Goal: Task Accomplishment & Management: Manage account settings

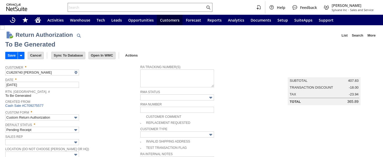
click at [11, 55] on input "Save" at bounding box center [12, 55] width 12 height 7
click at [9, 56] on input "Save" at bounding box center [12, 55] width 12 height 7
click at [39, 22] on icon "Home" at bounding box center [38, 21] width 4 height 4
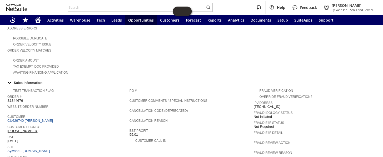
scroll to position [143, 0]
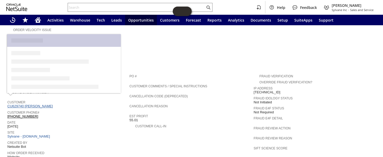
click at [44, 104] on link "CU629740 [PERSON_NAME]" at bounding box center [30, 106] width 47 height 4
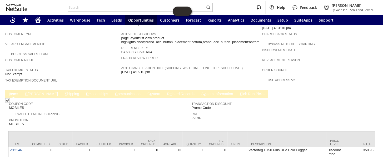
scroll to position [311, 0]
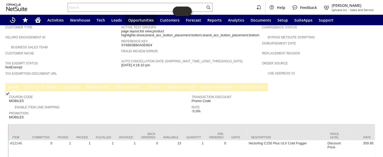
click at [114, 85] on link "C ommunication" at bounding box center [128, 87] width 28 height 5
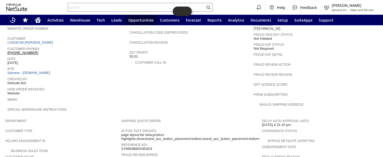
scroll to position [191, 0]
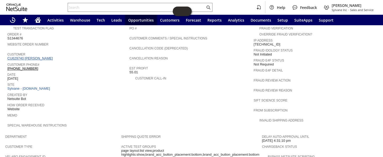
click at [32, 56] on link "CU629740 [PERSON_NAME]" at bounding box center [30, 58] width 47 height 4
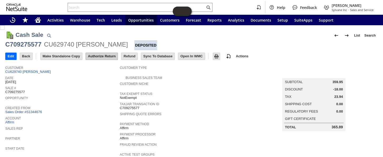
click at [101, 56] on input "Authorize Return" at bounding box center [102, 56] width 32 height 7
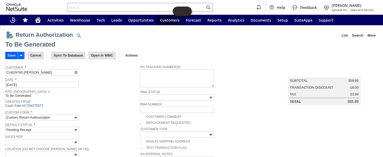
click at [11, 53] on input "Save" at bounding box center [12, 55] width 12 height 7
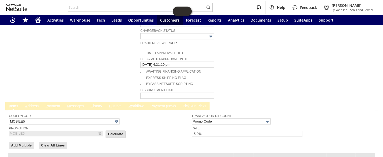
scroll to position [263, 0]
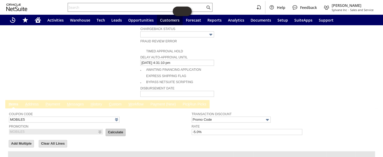
click at [110, 129] on input "Calculate" at bounding box center [115, 132] width 19 height 7
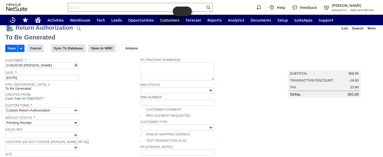
scroll to position [0, 0]
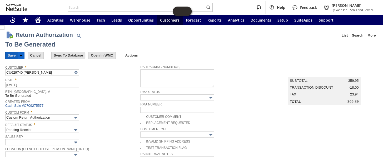
click at [10, 53] on input "Save" at bounding box center [12, 55] width 12 height 7
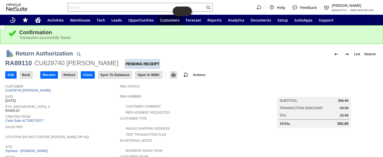
click at [19, 64] on div "RA89110" at bounding box center [18, 63] width 27 height 8
copy div "RA89110"
click at [101, 9] on input "text" at bounding box center [136, 7] width 137 height 6
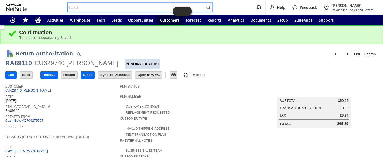
paste input "CU1215947"
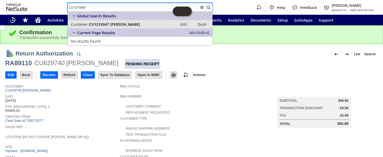
type input "CU1215947"
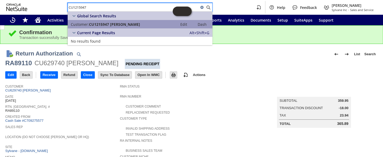
click at [111, 26] on span "CU1215947 Paul Gross" at bounding box center [114, 24] width 51 height 5
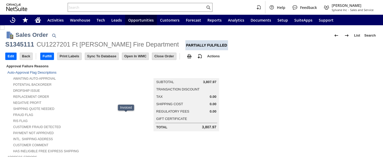
scroll to position [340, 0]
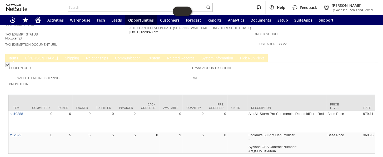
click at [114, 56] on link "C ommunication" at bounding box center [128, 58] width 28 height 5
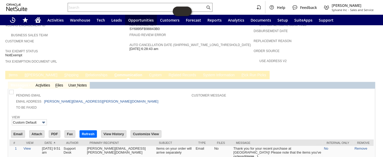
scroll to position [0, 0]
click at [19, 130] on input "Email" at bounding box center [17, 133] width 13 height 7
click at [274, 91] on td "Customer Message" at bounding box center [282, 100] width 181 height 19
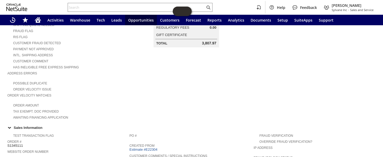
scroll to position [12, 0]
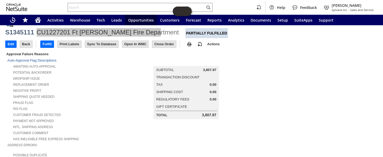
drag, startPoint x: 35, startPoint y: 33, endPoint x: 145, endPoint y: 32, distance: 110.0
click at [145, 32] on div "S1345111 CU1227201 Ft Detrick Fire Department Partially Fulfilled" at bounding box center [191, 33] width 372 height 10
copy div "CU1227201 Ft Detrick Fire Department"
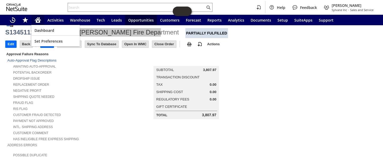
click at [39, 17] on icon "Home" at bounding box center [39, 17] width 1 height 1
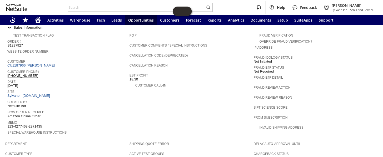
scroll to position [176, 0]
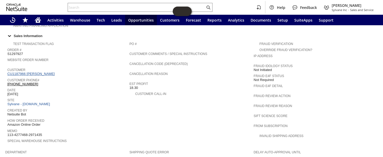
click at [38, 72] on link "CU1187966 [PERSON_NAME]" at bounding box center [31, 74] width 49 height 4
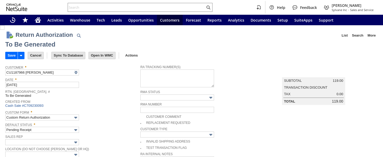
type input "Add"
type input "Copy Previous"
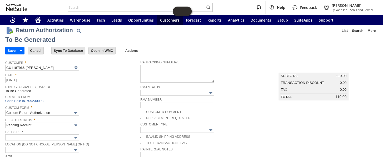
scroll to position [2, 0]
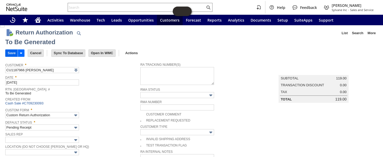
click at [12, 54] on input "Save" at bounding box center [12, 53] width 12 height 7
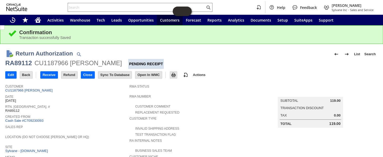
click at [257, 104] on td "Summary Subtotal 119.00 Transaction Discount Tax 0.00 Total 119.00" at bounding box center [315, 105] width 124 height 46
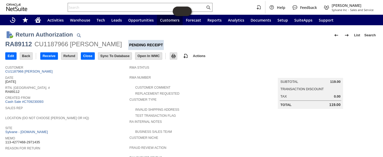
scroll to position [17, 0]
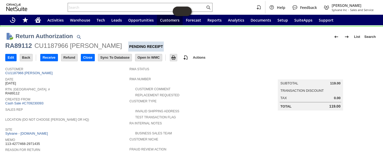
click at [24, 45] on div "RA89112" at bounding box center [18, 46] width 27 height 8
copy div "RA89112"
click at [36, 21] on icon "Home" at bounding box center [38, 21] width 4 height 4
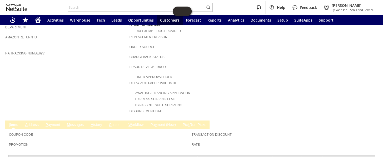
scroll to position [255, 0]
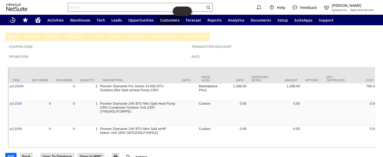
click at [113, 6] on input "text" at bounding box center [136, 7] width 137 height 6
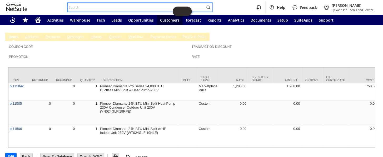
paste input "112-8684785-8285865"
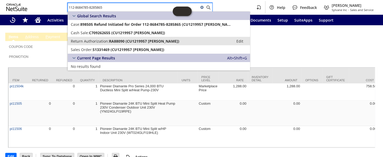
type input "112-8684785-8285865"
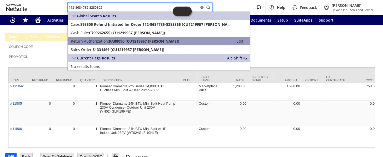
click at [121, 39] on span "RA88090 (CU1219957 Daron Burgin)" at bounding box center [144, 41] width 70 height 5
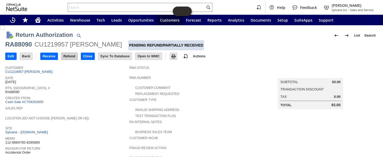
click at [73, 54] on input "Refund" at bounding box center [69, 56] width 16 height 7
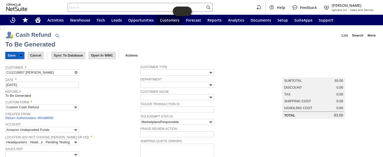
click at [12, 54] on input "Save" at bounding box center [12, 55] width 12 height 7
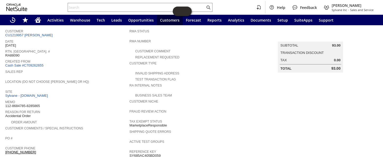
scroll to position [14, 0]
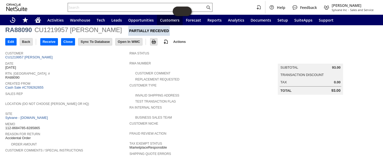
click at [97, 7] on input "text" at bounding box center [136, 7] width 137 height 6
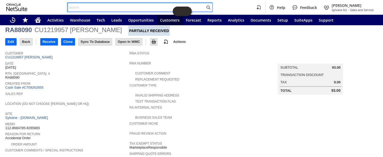
paste input "112-6373116-2834615"
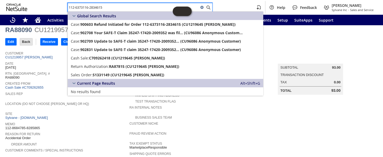
type input "112-6373116-2834615"
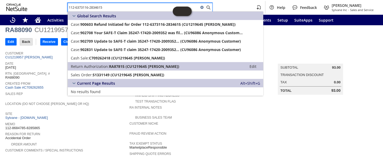
click at [106, 67] on span "Return Authorization:" at bounding box center [90, 66] width 38 height 5
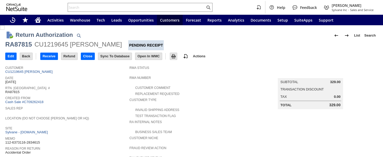
scroll to position [214, 0]
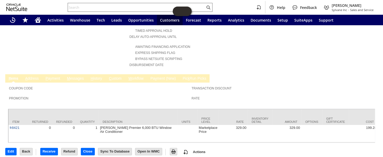
click at [100, 9] on input "text" at bounding box center [136, 7] width 137 height 6
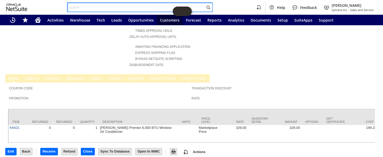
paste input "113-8583967-6168251"
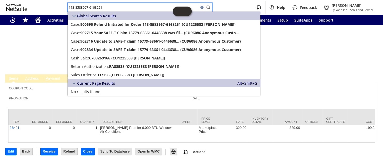
drag, startPoint x: 110, startPoint y: 7, endPoint x: 61, endPoint y: 4, distance: 48.8
click at [61, 4] on div "113-8583967-6168251 Help Feedback Coby Miller Sylvane Inc - Sales and Service" at bounding box center [191, 7] width 383 height 15
paste input "2-0259263-1599468"
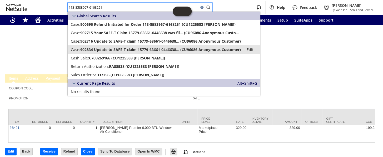
type input "112-0259263-1599468"
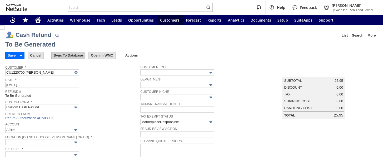
type input "Amazon Undeposited Funds"
type input "Headquarters : Head...s : Pending Testing"
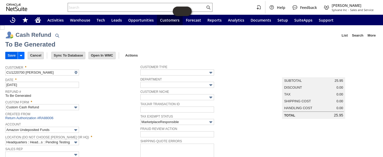
click at [8, 53] on input "Save" at bounding box center [12, 55] width 12 height 7
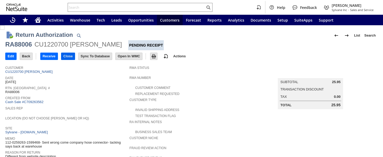
click at [71, 57] on input "Close" at bounding box center [67, 56] width 13 height 7
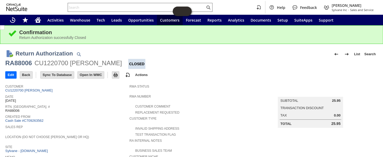
click at [90, 6] on input "text" at bounding box center [136, 7] width 137 height 6
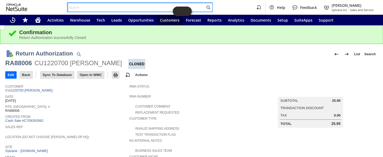
paste input "112-3110440-7446653"
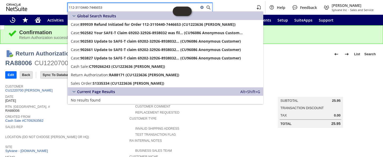
type input "112-3110440-7446653"
click at [218, 125] on div "Invalid Shipping Address" at bounding box center [191, 128] width 124 height 6
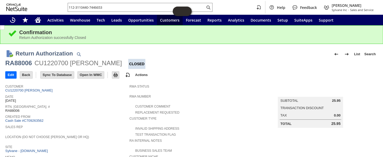
scroll to position [24, 0]
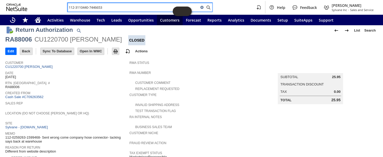
click at [107, 5] on input "112-3110440-7446653" at bounding box center [133, 7] width 131 height 6
drag, startPoint x: 107, startPoint y: 8, endPoint x: 55, endPoint y: 3, distance: 52.3
click at [55, 3] on div "112-3110440-7446653 Help Feedback [PERSON_NAME] Sylvane Inc - Sales and Service" at bounding box center [191, 7] width 383 height 15
click at [209, 9] on icon "Search" at bounding box center [208, 7] width 6 height 6
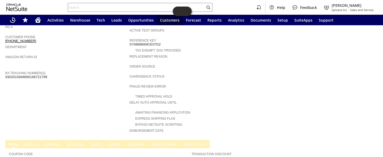
scroll to position [142, 0]
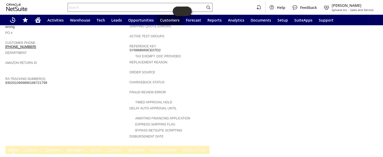
click at [105, 7] on input "text" at bounding box center [136, 7] width 137 height 6
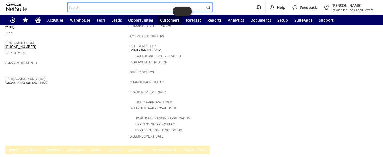
paste input "114-3820415-7268264"
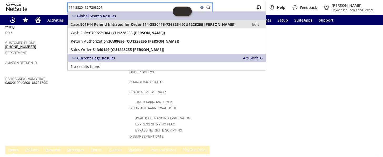
type input "114-3820415-7268264"
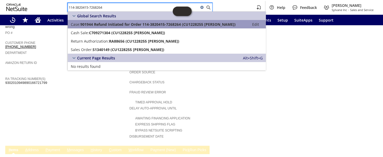
click at [119, 23] on span "901944 Refund Initiated for Order 114-3820415-7268264 (CU1228255 [PERSON_NAME])" at bounding box center [157, 24] width 155 height 5
